Goal: Complete application form

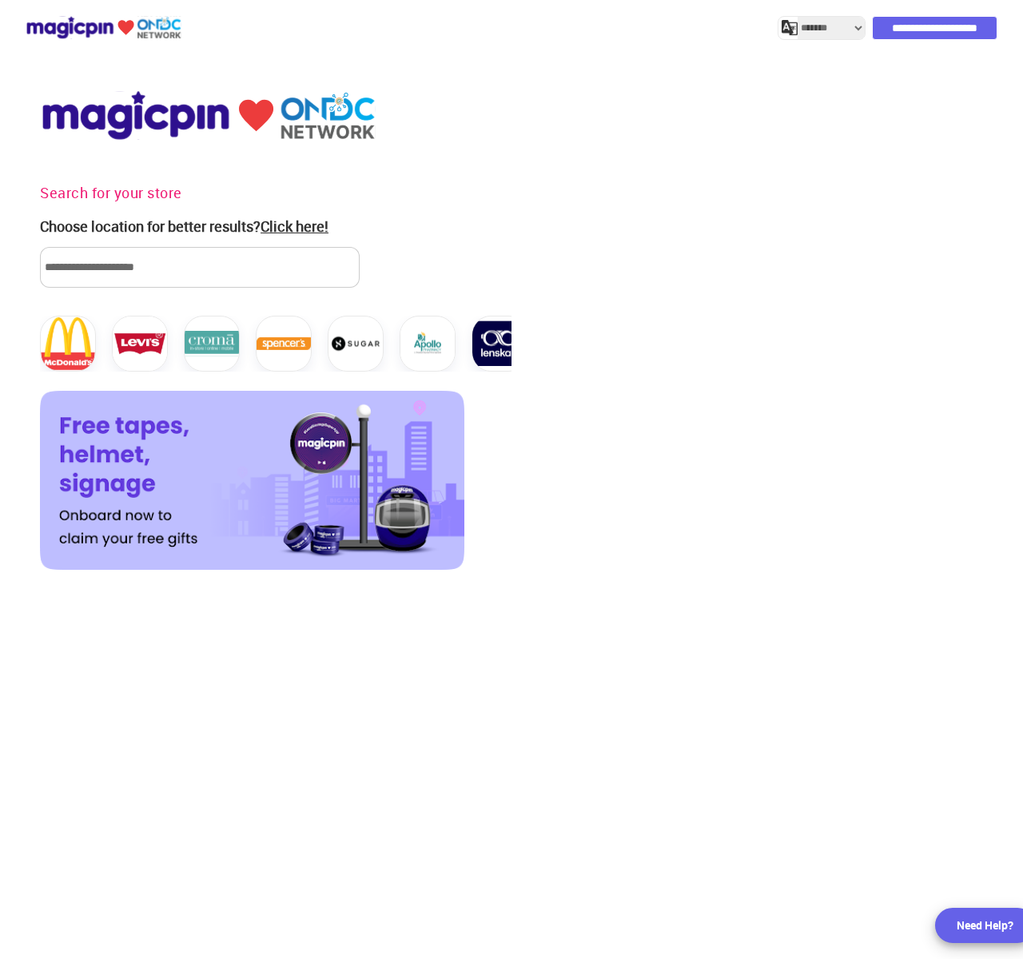
select select "*******"
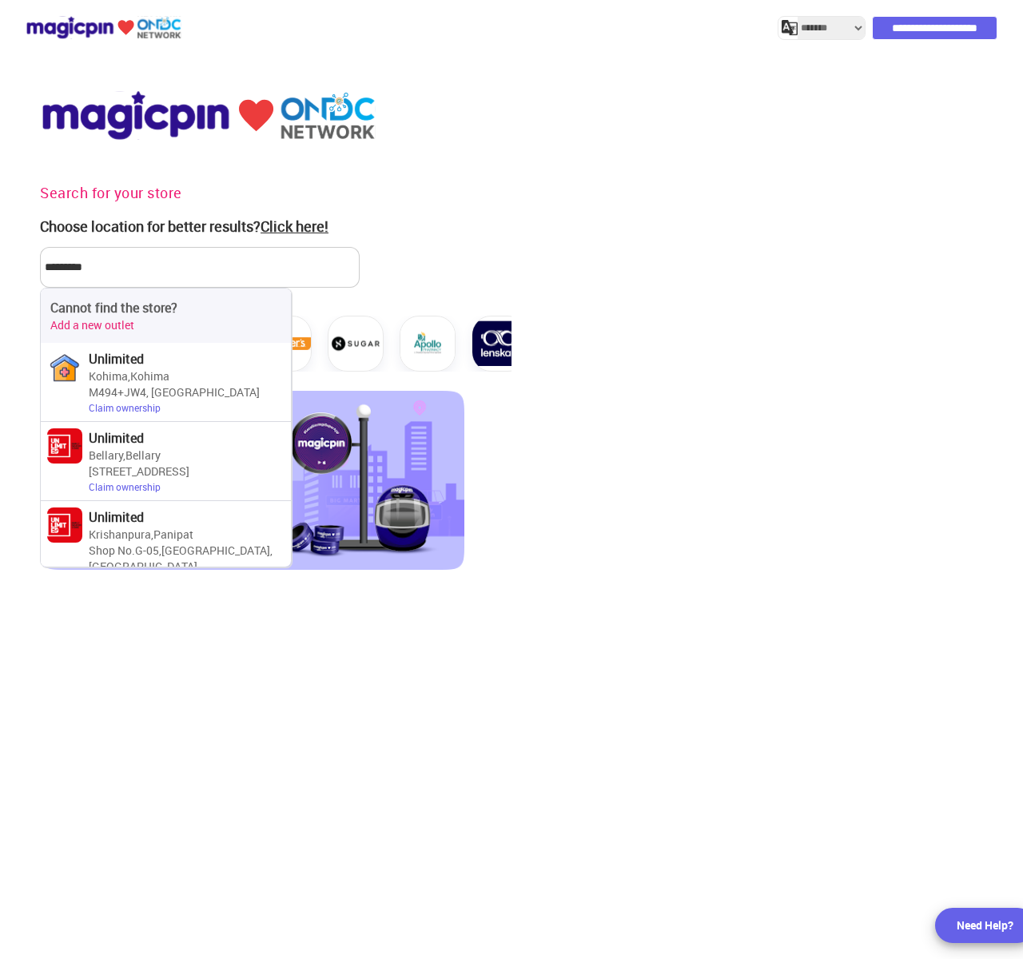
select select "*******"
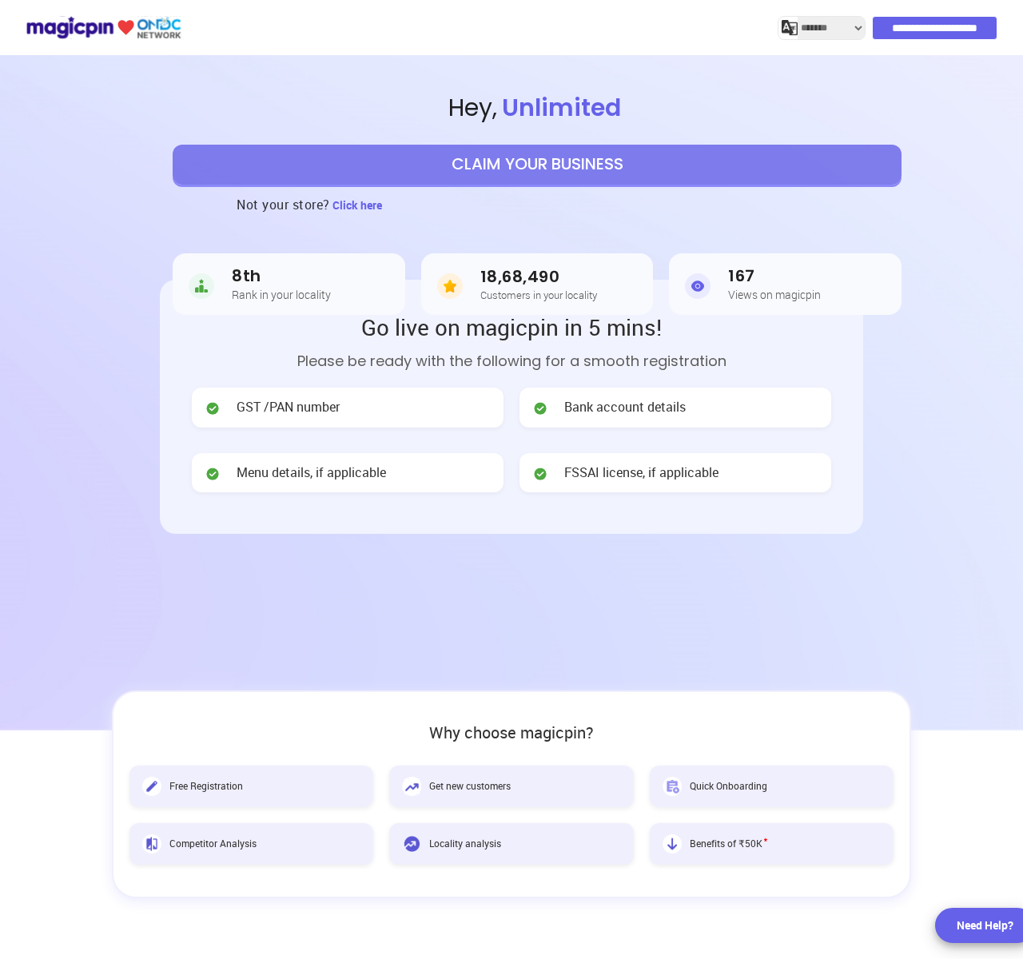
select select "*******"
